Goal: Information Seeking & Learning: Check status

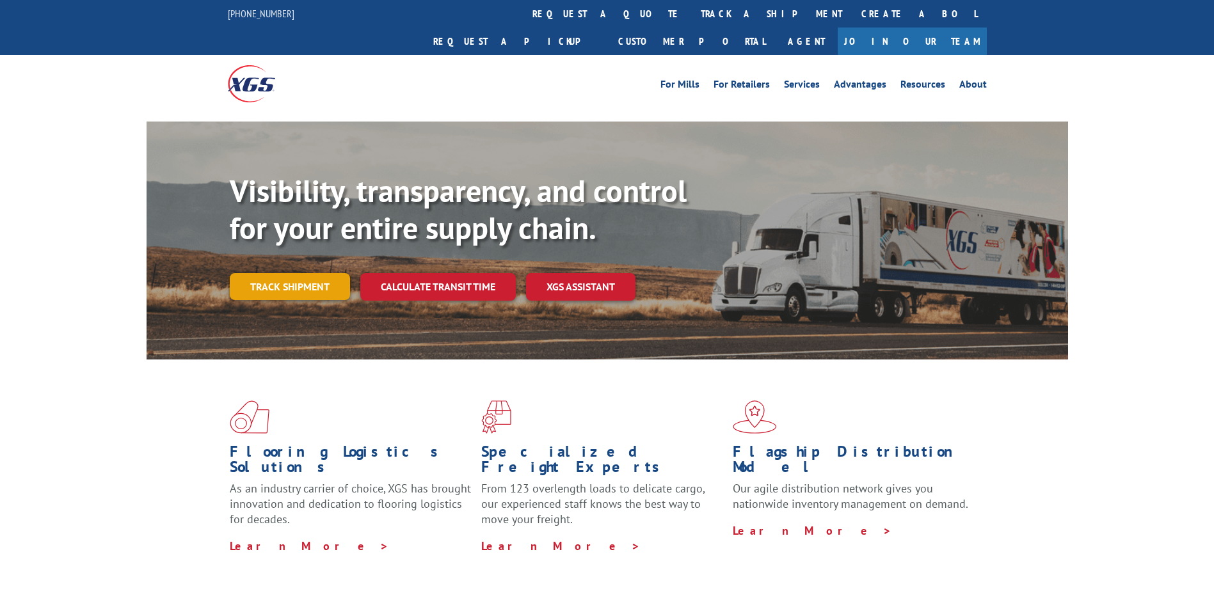
click at [326, 273] on link "Track shipment" at bounding box center [290, 286] width 120 height 27
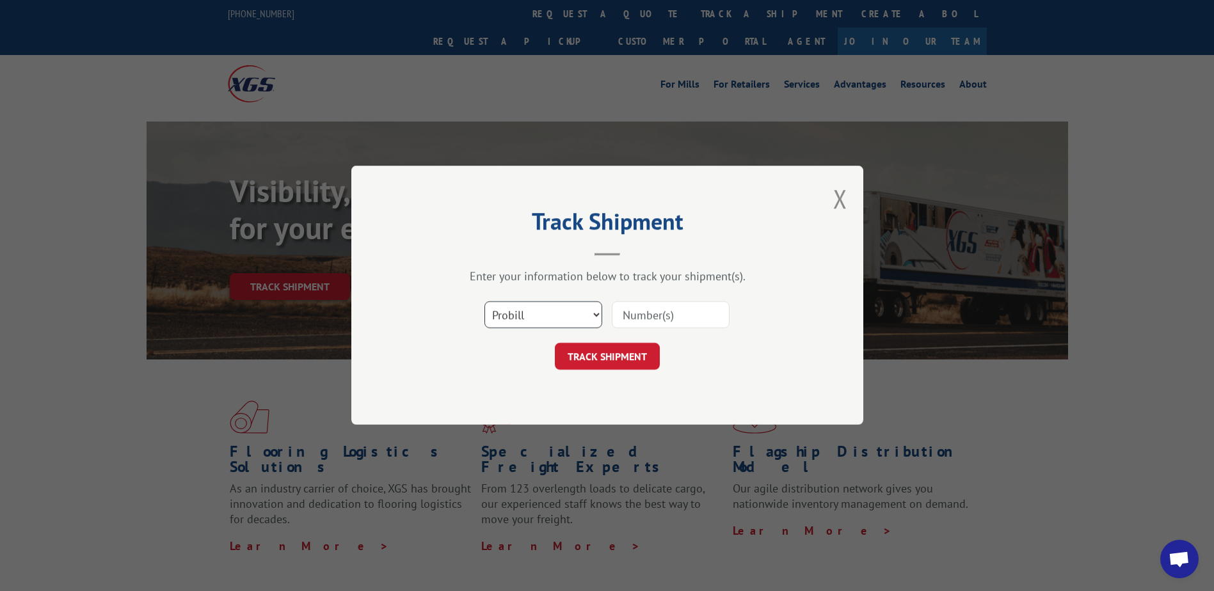
click at [533, 316] on select "Select category... Probill BOL PO" at bounding box center [543, 315] width 118 height 27
select select "bol"
click at [484, 302] on select "Select category... Probill BOL PO" at bounding box center [543, 315] width 118 height 27
click at [634, 321] on input at bounding box center [671, 315] width 118 height 27
paste input "6011133"
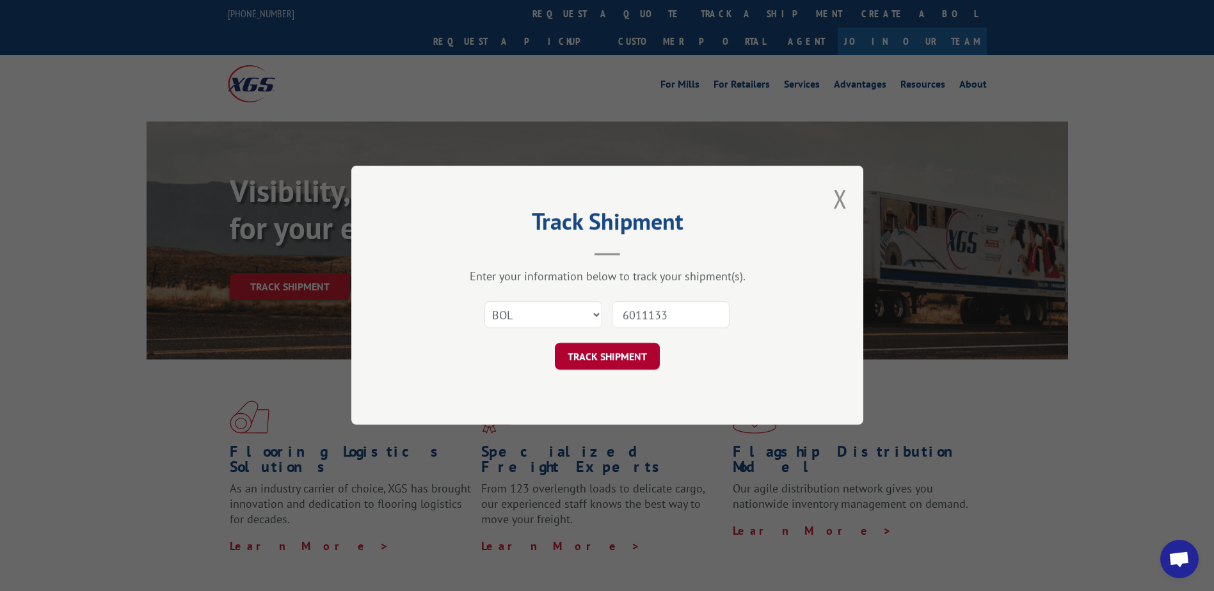
type input "6011133"
click at [610, 355] on button "TRACK SHIPMENT" at bounding box center [607, 357] width 105 height 27
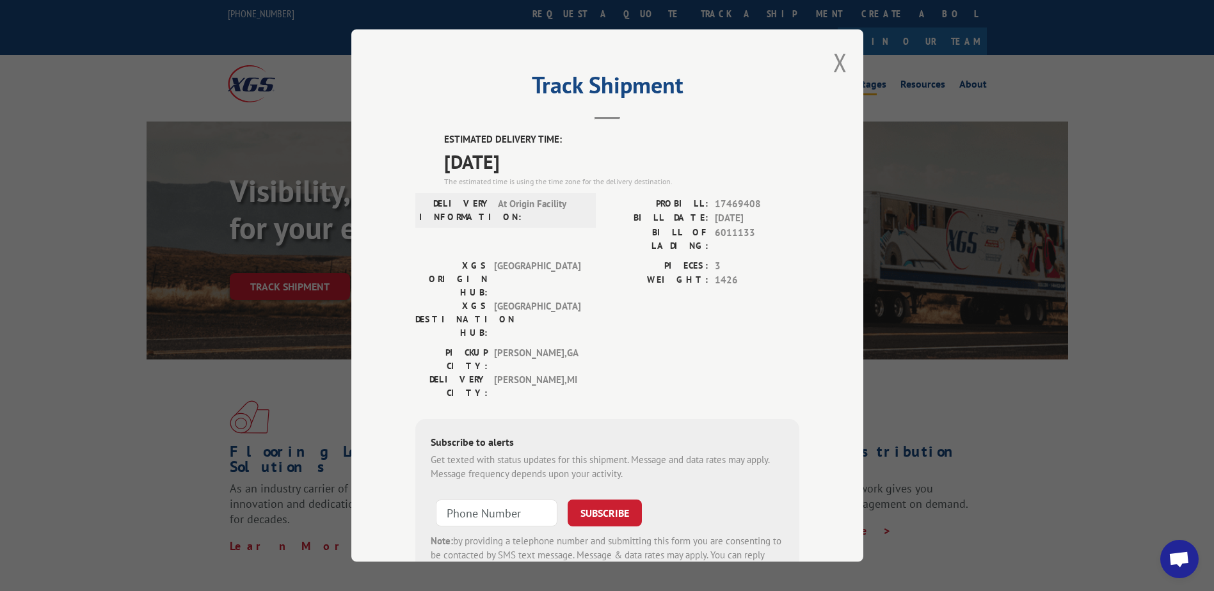
click at [838, 60] on button "Close modal" at bounding box center [840, 62] width 14 height 34
